Goal: Check status: Check status

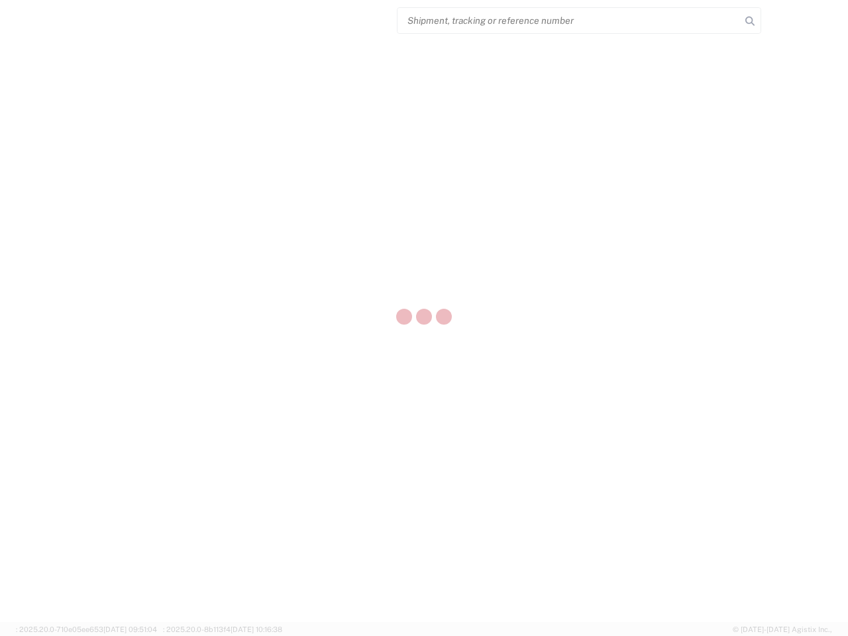
select select "US"
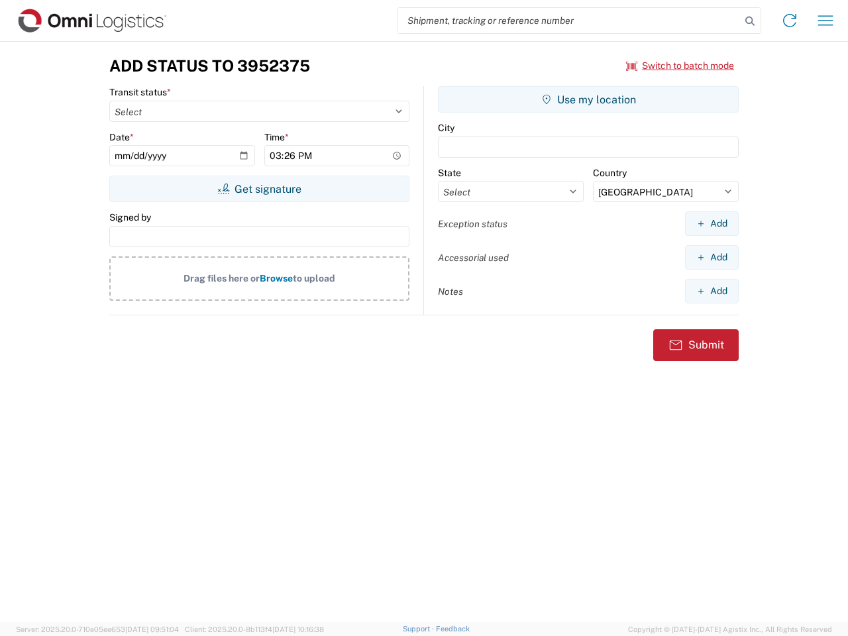
click at [569, 21] on input "search" at bounding box center [569, 20] width 343 height 25
click at [750, 21] on icon at bounding box center [750, 21] width 19 height 19
click at [790, 21] on icon at bounding box center [789, 20] width 21 height 21
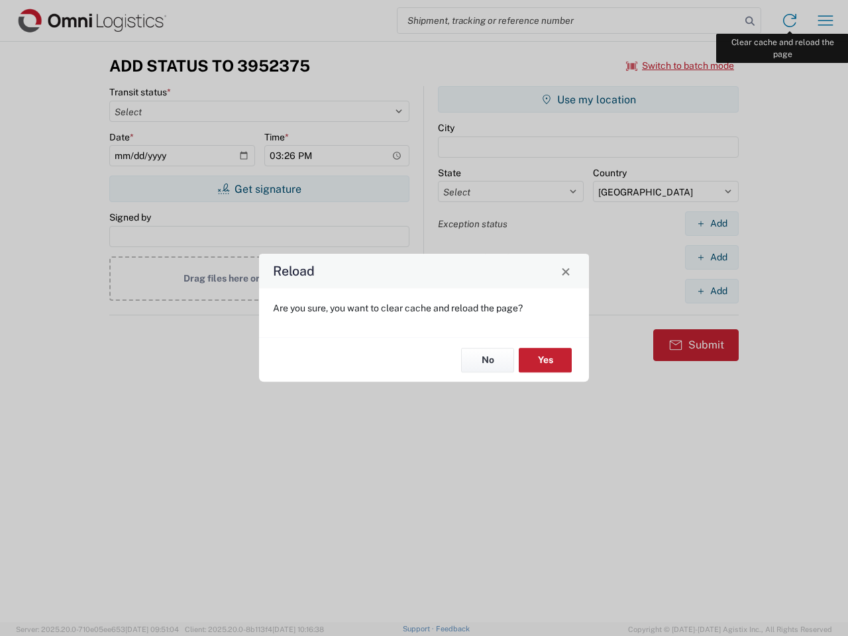
click at [826, 21] on div "Reload Are you sure, you want to clear cache and reload the page? No Yes" at bounding box center [424, 318] width 848 height 636
click at [681, 66] on div "Reload Are you sure, you want to clear cache and reload the page? No Yes" at bounding box center [424, 318] width 848 height 636
click at [259, 189] on div "Reload Are you sure, you want to clear cache and reload the page? No Yes" at bounding box center [424, 318] width 848 height 636
click at [588, 99] on div "Reload Are you sure, you want to clear cache and reload the page? No Yes" at bounding box center [424, 318] width 848 height 636
click at [712, 223] on div "Reload Are you sure, you want to clear cache and reload the page? No Yes" at bounding box center [424, 318] width 848 height 636
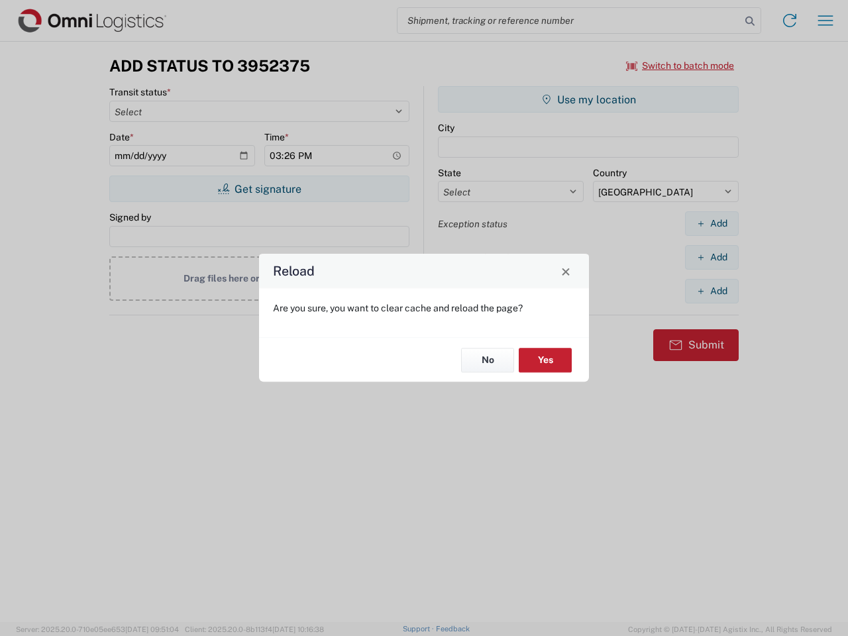
click at [712, 257] on div "Reload Are you sure, you want to clear cache and reload the page? No Yes" at bounding box center [424, 318] width 848 height 636
click at [712, 291] on div "Reload Are you sure, you want to clear cache and reload the page? No Yes" at bounding box center [424, 318] width 848 height 636
